Goal: Navigation & Orientation: Find specific page/section

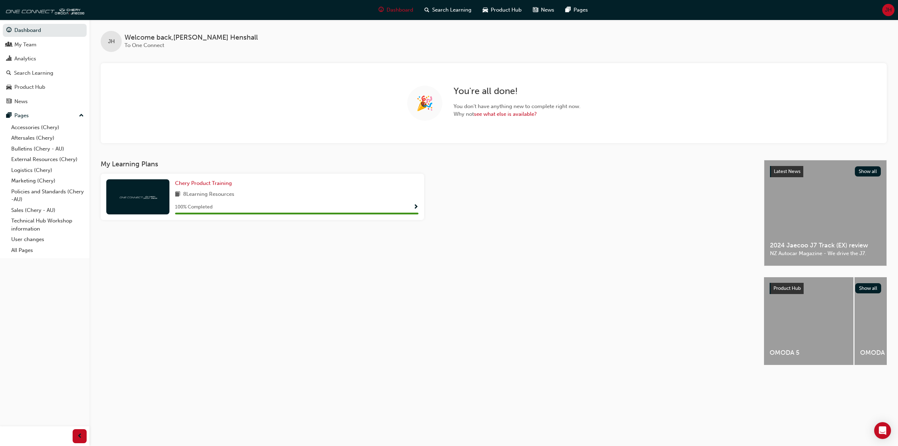
click at [174, 7] on div "Dashboard Search Learning Product Hub News Pages JH" at bounding box center [449, 10] width 898 height 20
drag, startPoint x: 174, startPoint y: 7, endPoint x: 170, endPoint y: 7, distance: 4.3
click at [172, 5] on div "Dashboard Search Learning Product Hub News Pages JH" at bounding box center [449, 10] width 898 height 20
click at [92, 20] on div "JH Welcome back , [PERSON_NAME] To One Connect" at bounding box center [493, 36] width 809 height 32
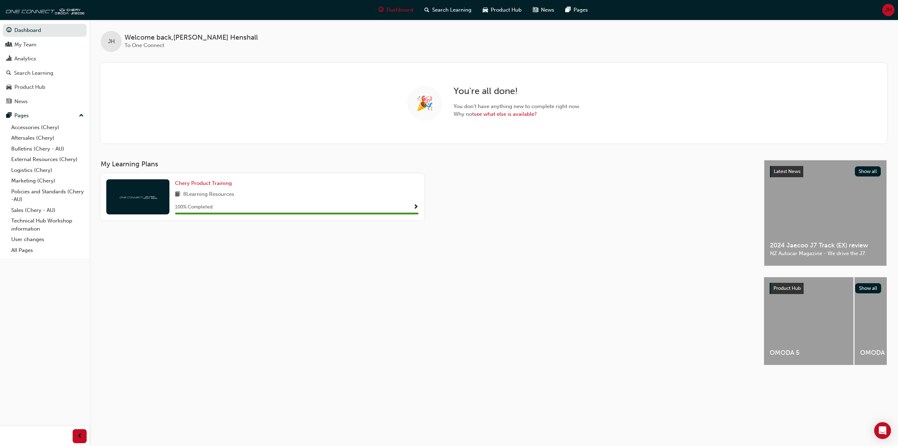
click at [92, 20] on div "JH Welcome back , [PERSON_NAME] To One Connect" at bounding box center [493, 36] width 809 height 32
click at [95, 22] on div "JH Welcome back , [PERSON_NAME] To One Connect" at bounding box center [493, 36] width 809 height 32
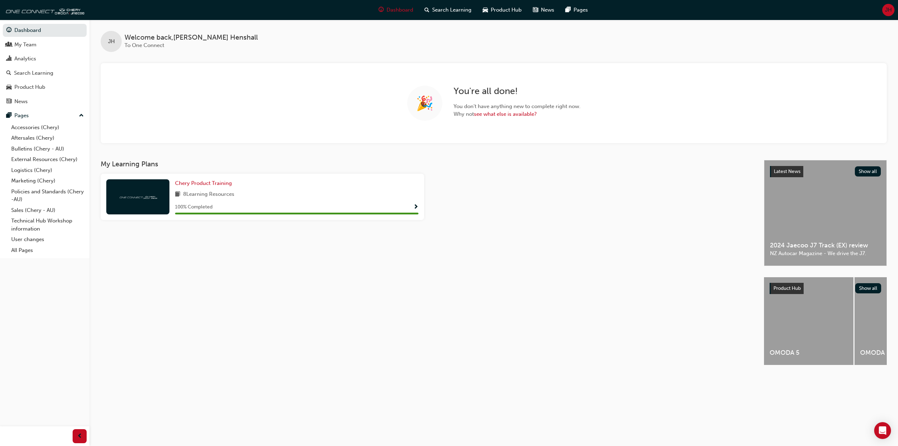
click at [95, 22] on div "JH Welcome back , [PERSON_NAME] To One Connect" at bounding box center [493, 36] width 809 height 32
drag, startPoint x: 95, startPoint y: 22, endPoint x: 94, endPoint y: 47, distance: 25.3
click at [95, 22] on div "JH Welcome back , [PERSON_NAME] To One Connect" at bounding box center [493, 36] width 809 height 32
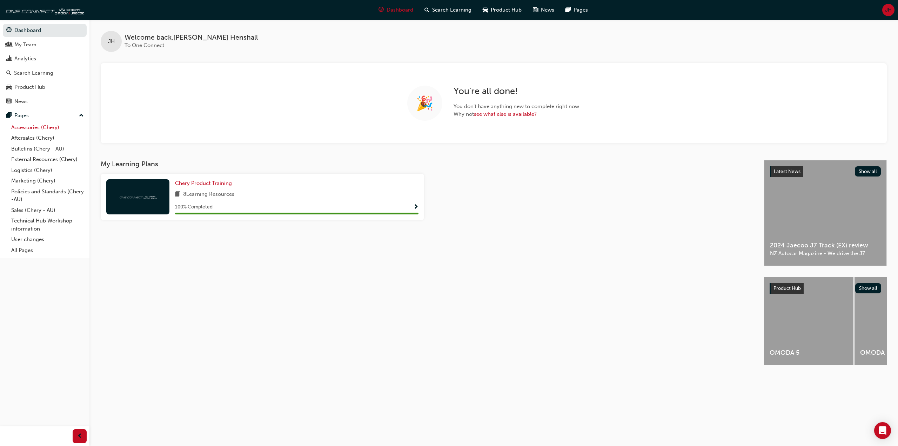
click at [42, 128] on link "Accessories (Chery)" at bounding box center [47, 127] width 78 height 11
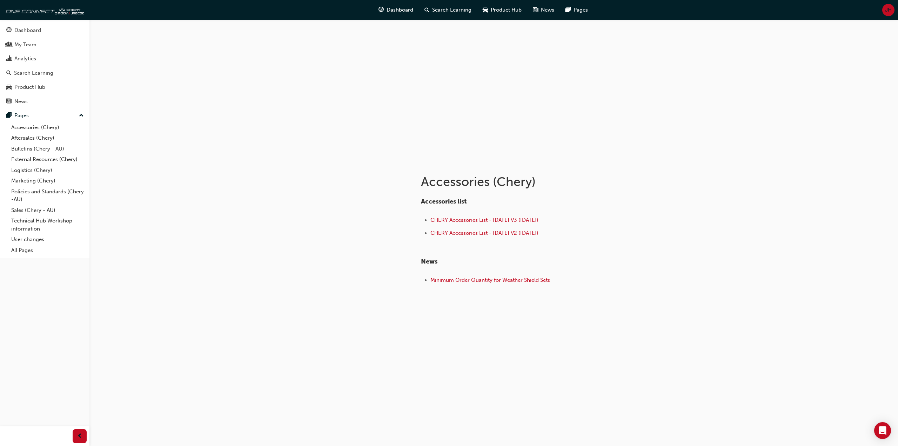
click at [123, 197] on div "Accessories (Chery) Accessories list CHERY Accessories List - [DATE] V3 ([DATE]…" at bounding box center [449, 223] width 898 height 446
click at [41, 47] on div "My Team" at bounding box center [44, 44] width 77 height 9
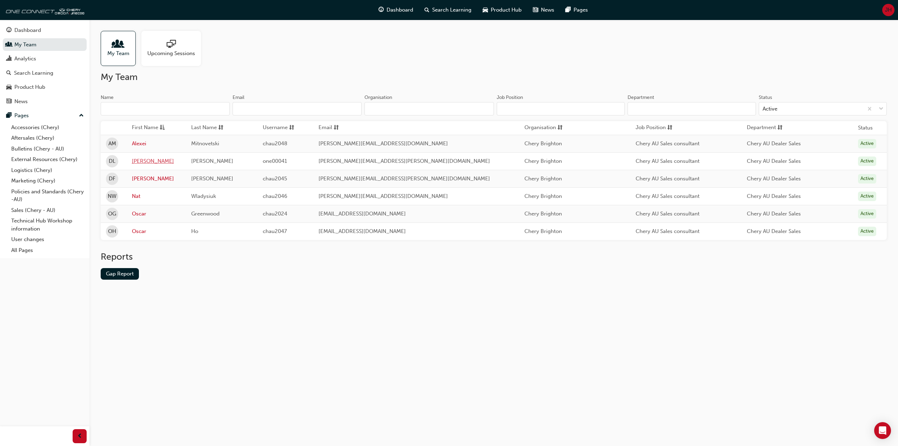
click at [144, 159] on link "[PERSON_NAME]" at bounding box center [156, 161] width 49 height 8
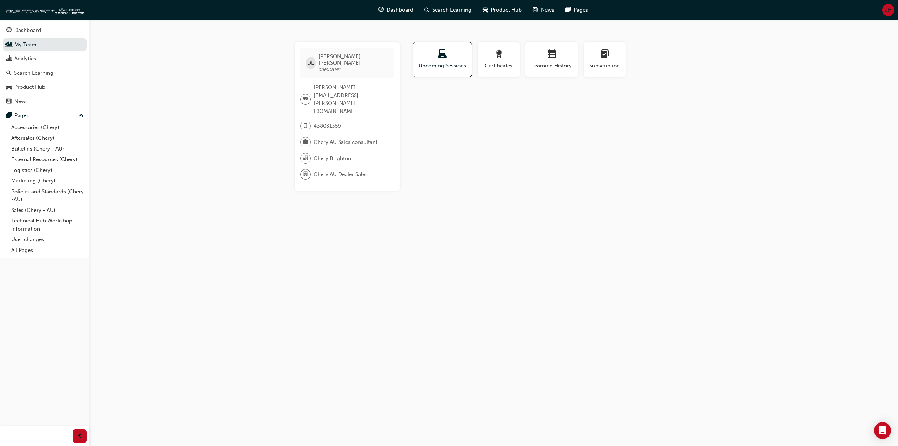
click at [523, 27] on div "DL [PERSON_NAME] one00041 [PERSON_NAME][EMAIL_ADDRESS][PERSON_NAME][DOMAIN_NAME…" at bounding box center [449, 223] width 898 height 446
click at [539, 48] on button "Learning History" at bounding box center [552, 59] width 53 height 35
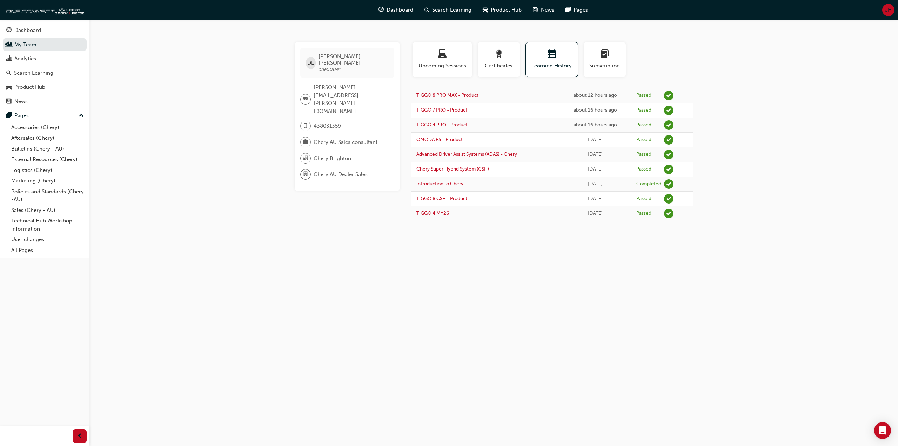
click at [767, 80] on div "DL [PERSON_NAME] one00041 [PERSON_NAME][EMAIL_ADDRESS][PERSON_NAME][DOMAIN_NAME…" at bounding box center [449, 223] width 898 height 446
click at [741, 84] on div "DL [PERSON_NAME] one00041 [PERSON_NAME][EMAIL_ADDRESS][PERSON_NAME][DOMAIN_NAME…" at bounding box center [449, 223] width 898 height 446
click at [742, 84] on div "DL [PERSON_NAME] one00041 [PERSON_NAME][EMAIL_ADDRESS][PERSON_NAME][DOMAIN_NAME…" at bounding box center [449, 223] width 898 height 446
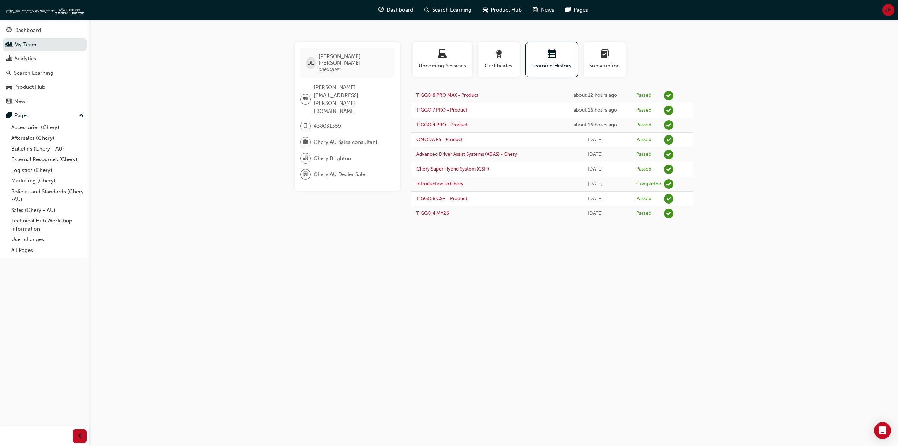
click at [742, 84] on div "DL [PERSON_NAME] one00041 [PERSON_NAME][EMAIL_ADDRESS][PERSON_NAME][DOMAIN_NAME…" at bounding box center [449, 223] width 898 height 446
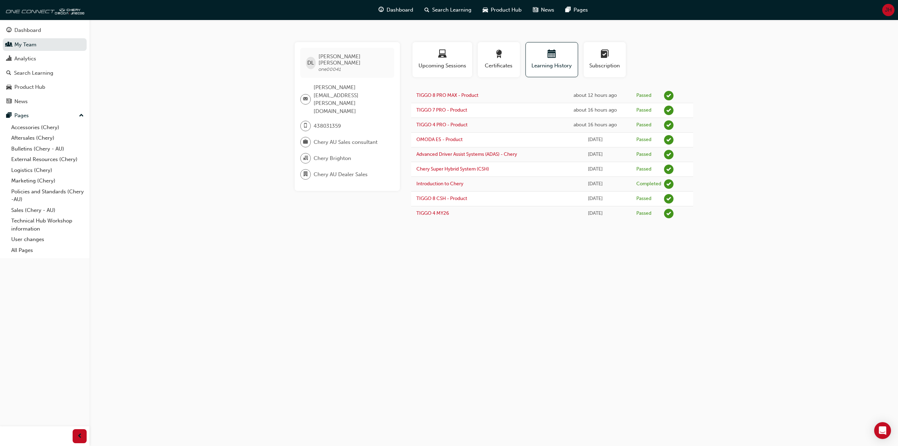
click at [742, 84] on div "DL [PERSON_NAME] one00041 [PERSON_NAME][EMAIL_ADDRESS][PERSON_NAME][DOMAIN_NAME…" at bounding box center [449, 223] width 898 height 446
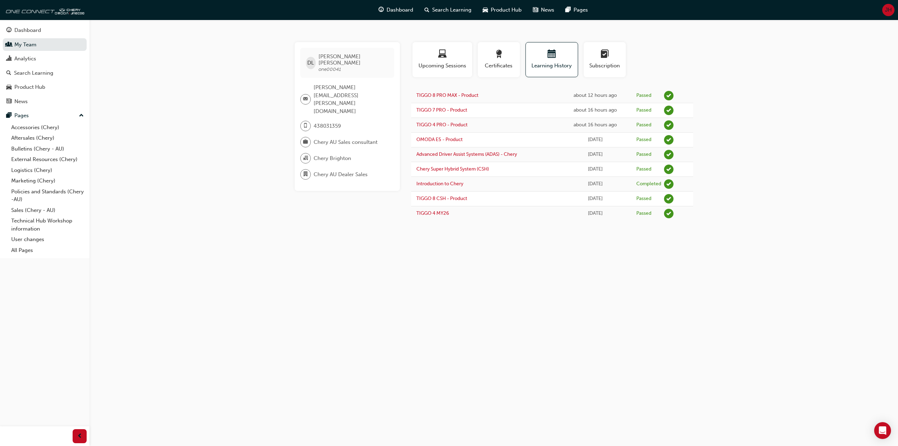
click at [742, 84] on div "DL [PERSON_NAME] one00041 [PERSON_NAME][EMAIL_ADDRESS][PERSON_NAME][DOMAIN_NAME…" at bounding box center [449, 223] width 898 height 446
click at [400, 13] on span "Dashboard" at bounding box center [400, 10] width 27 height 8
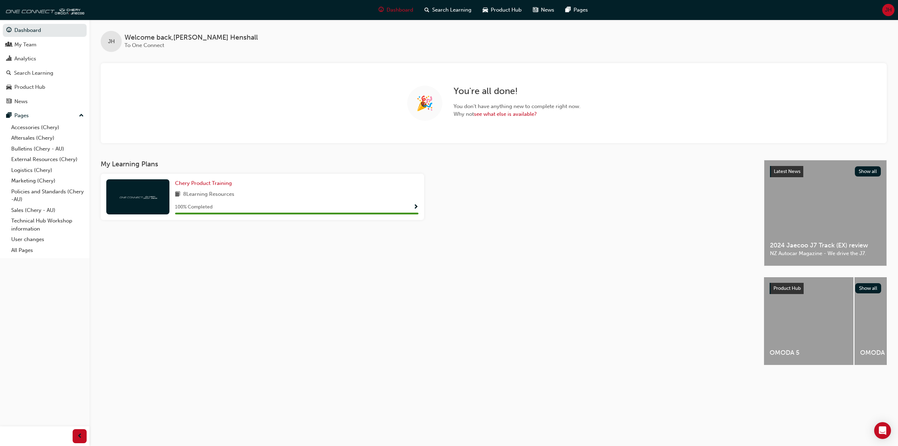
click at [453, 43] on div "JH Welcome back , [PERSON_NAME] To One Connect" at bounding box center [493, 36] width 809 height 32
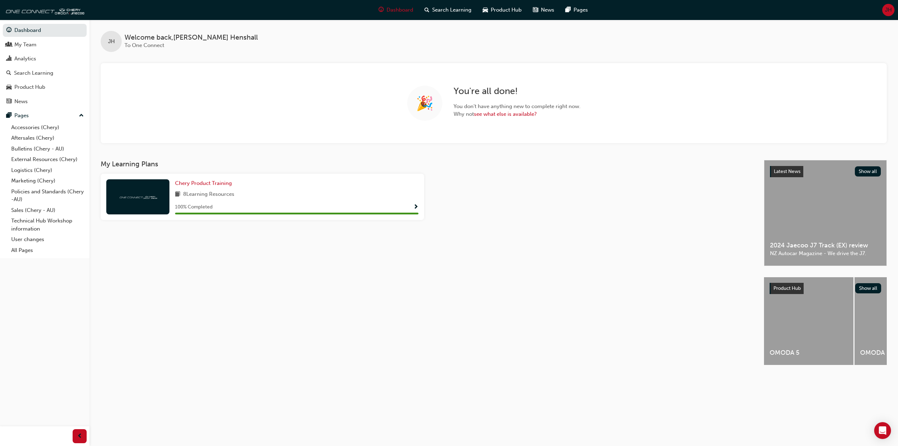
click at [453, 43] on div "JH Welcome back , [PERSON_NAME] To One Connect" at bounding box center [493, 36] width 809 height 32
click at [492, 29] on div "JH Welcome back , [PERSON_NAME] To One Connect" at bounding box center [493, 36] width 809 height 32
drag, startPoint x: 486, startPoint y: 29, endPoint x: 486, endPoint y: 35, distance: 6.3
click at [486, 29] on div "JH Welcome back , [PERSON_NAME] To One Connect" at bounding box center [493, 36] width 809 height 32
click at [486, 40] on div "JH Welcome back , [PERSON_NAME] To One Connect" at bounding box center [493, 36] width 809 height 32
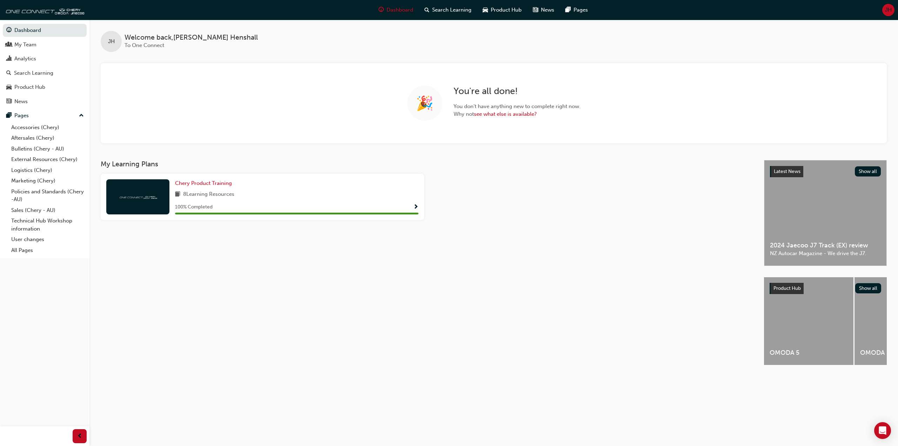
click at [486, 40] on div "JH Welcome back , [PERSON_NAME] To One Connect" at bounding box center [493, 36] width 809 height 32
click at [503, 39] on div "JH Welcome back , [PERSON_NAME] To One Connect" at bounding box center [493, 36] width 809 height 32
click at [391, 37] on div "JH Welcome back , [PERSON_NAME] To One Connect" at bounding box center [493, 36] width 809 height 32
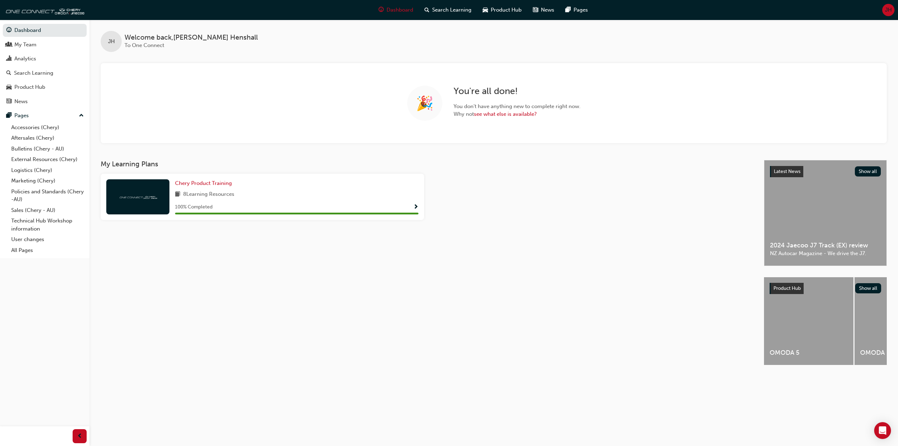
click at [390, 26] on div "JH Welcome back , [PERSON_NAME] To One Connect" at bounding box center [493, 36] width 809 height 32
click at [396, 30] on div "JH Welcome back , [PERSON_NAME] To One Connect" at bounding box center [493, 36] width 809 height 32
click at [396, 33] on div "JH Welcome back , [PERSON_NAME] To One Connect" at bounding box center [493, 36] width 809 height 32
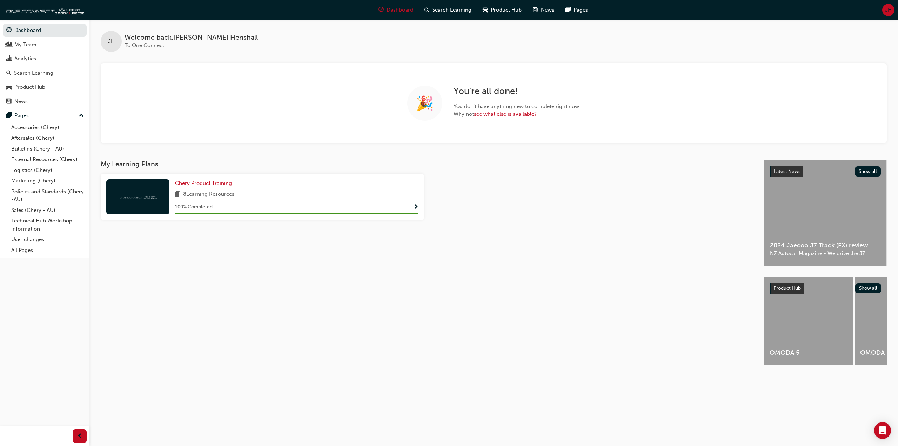
click at [396, 33] on div "JH Welcome back , [PERSON_NAME] To One Connect" at bounding box center [493, 36] width 809 height 32
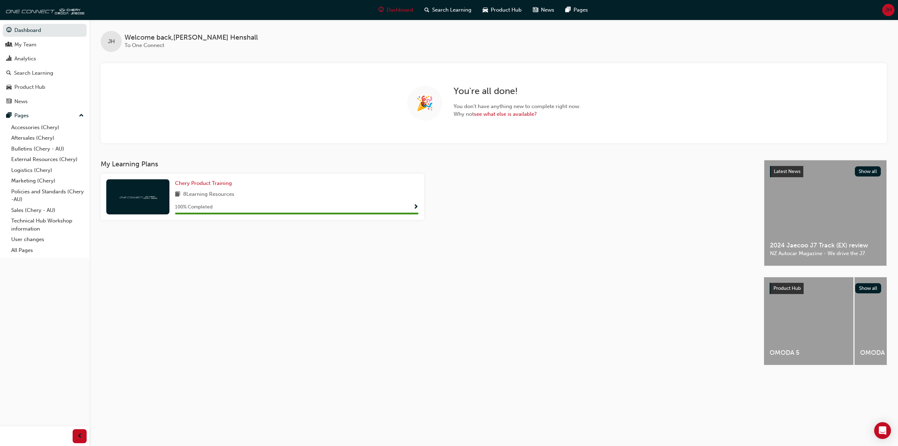
click at [396, 33] on div "JH Welcome back , [PERSON_NAME] To One Connect" at bounding box center [493, 36] width 809 height 32
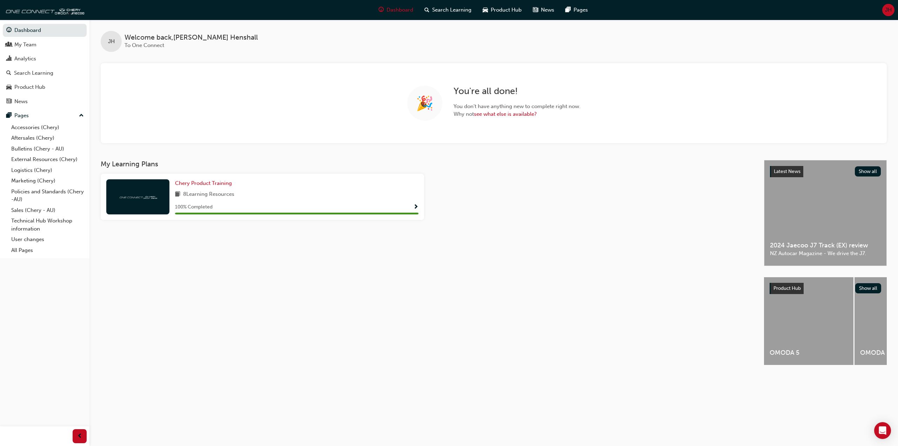
click at [396, 33] on div "JH Welcome back , [PERSON_NAME] To One Connect" at bounding box center [493, 36] width 809 height 32
click at [394, 40] on div "JH Welcome back , [PERSON_NAME] To One Connect" at bounding box center [493, 36] width 809 height 32
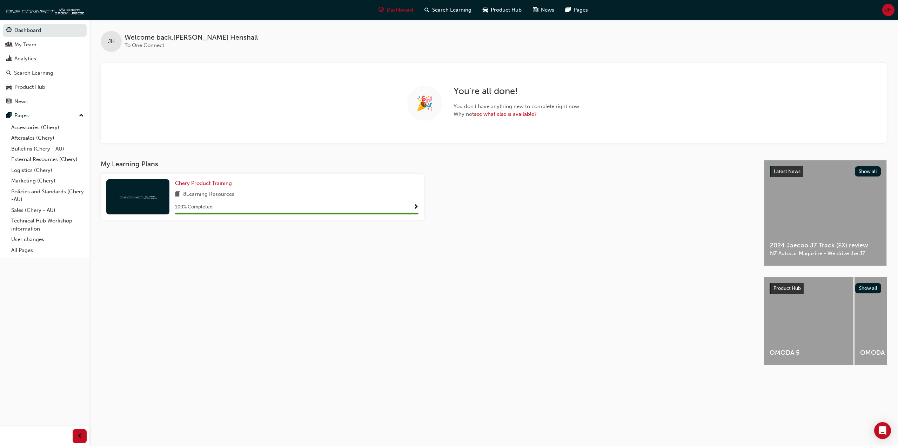
click at [394, 38] on div "JH Welcome back , [PERSON_NAME] To One Connect" at bounding box center [493, 36] width 809 height 32
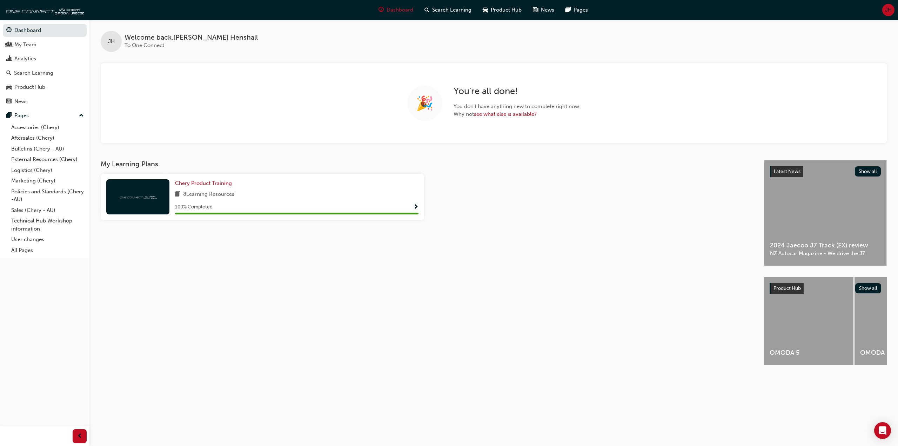
click at [394, 38] on div "JH Welcome back , [PERSON_NAME] To One Connect" at bounding box center [493, 36] width 809 height 32
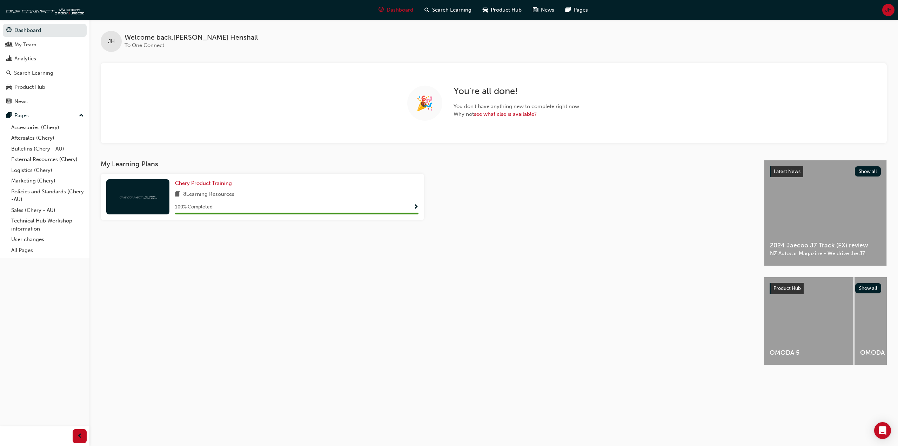
click at [394, 38] on div "JH Welcome back , [PERSON_NAME] To One Connect" at bounding box center [493, 36] width 809 height 32
